Goal: Task Accomplishment & Management: Manage account settings

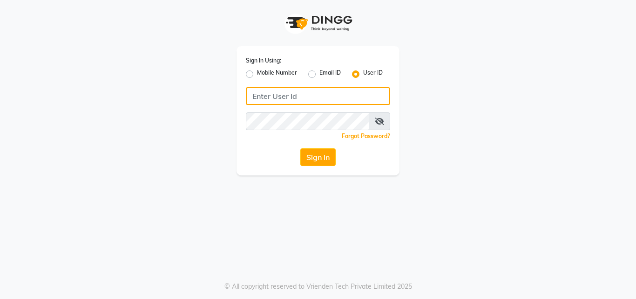
type input "8968850293"
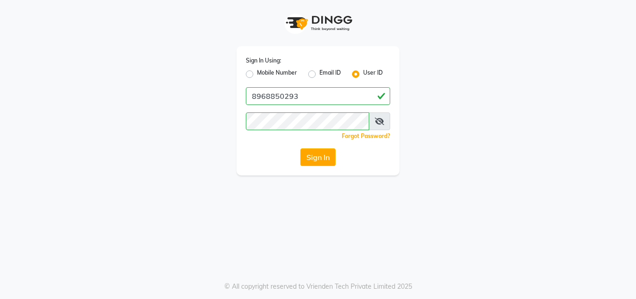
click at [257, 72] on label "Mobile Number" at bounding box center [277, 73] width 40 height 11
click at [257, 72] on input "Mobile Number" at bounding box center [260, 71] width 6 height 6
radio input "true"
radio input "false"
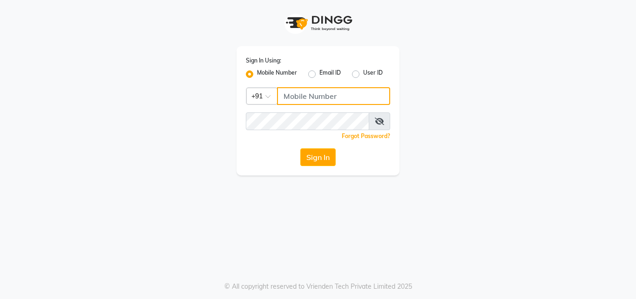
click at [311, 95] on input "Username" at bounding box center [333, 96] width 113 height 18
type input "8968850293"
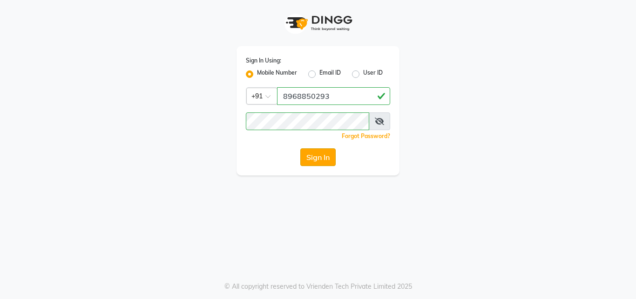
click at [319, 150] on button "Sign In" at bounding box center [318, 157] width 35 height 18
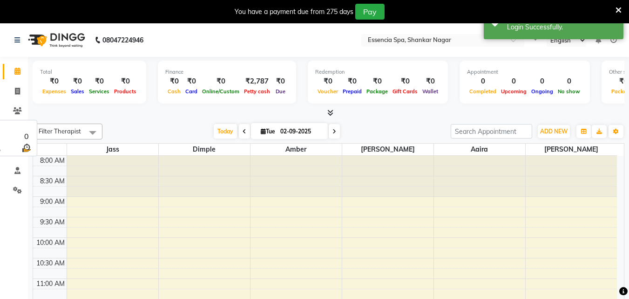
select select "en"
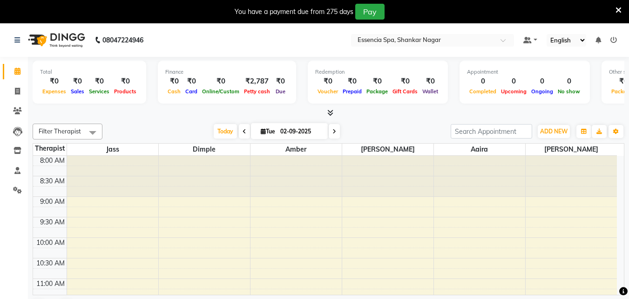
click at [619, 9] on icon at bounding box center [619, 10] width 6 height 8
